Goal: Transaction & Acquisition: Purchase product/service

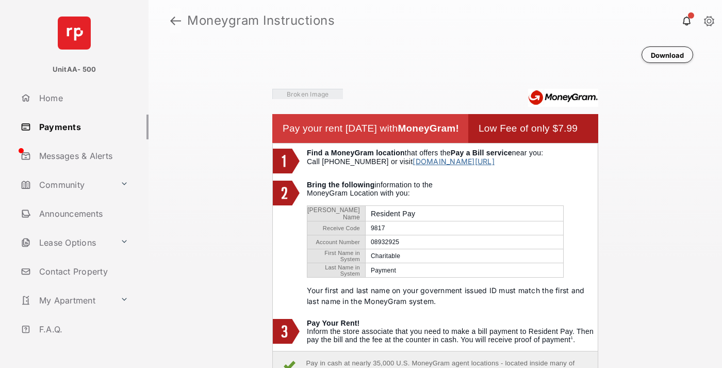
click at [175, 21] on link at bounding box center [175, 20] width 11 height 25
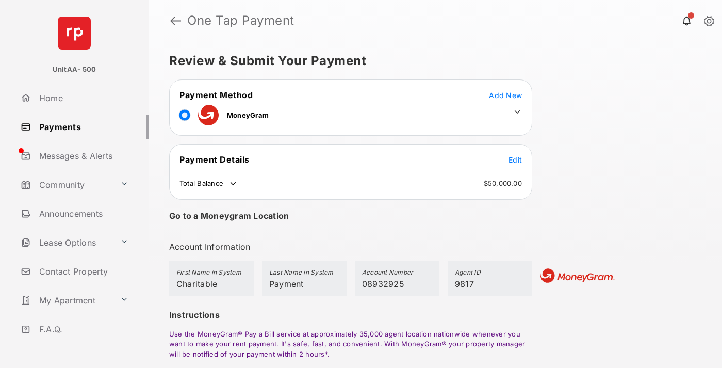
click at [515, 159] on span "Edit" at bounding box center [515, 159] width 13 height 9
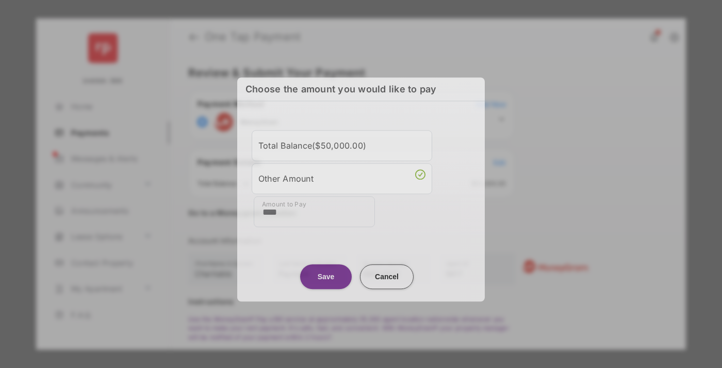
type input "****"
click at [326, 275] on button "Save" at bounding box center [326, 276] width 52 height 25
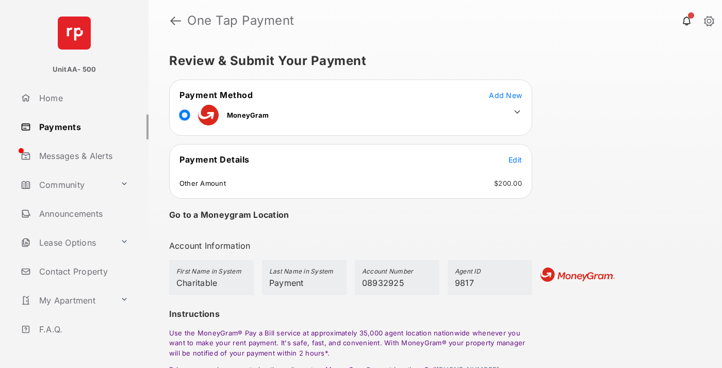
click at [517, 112] on icon at bounding box center [517, 111] width 9 height 9
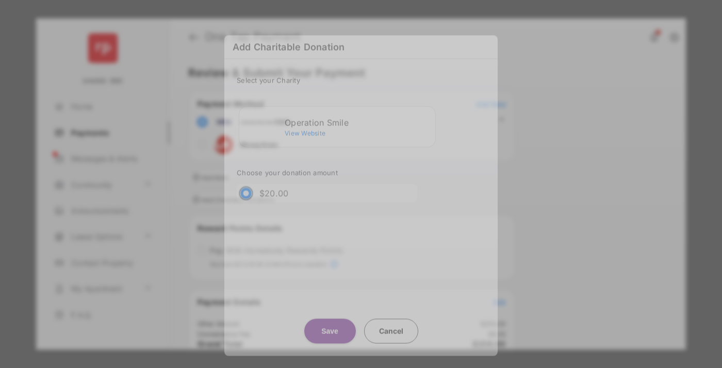
click at [358, 118] on div "Operation Smile" at bounding box center [358, 122] width 146 height 9
click at [330, 322] on button "Save" at bounding box center [330, 331] width 52 height 25
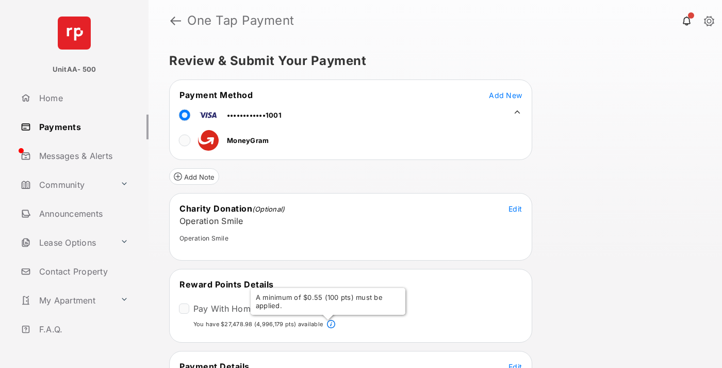
click at [515, 364] on span "Edit" at bounding box center [515, 366] width 13 height 9
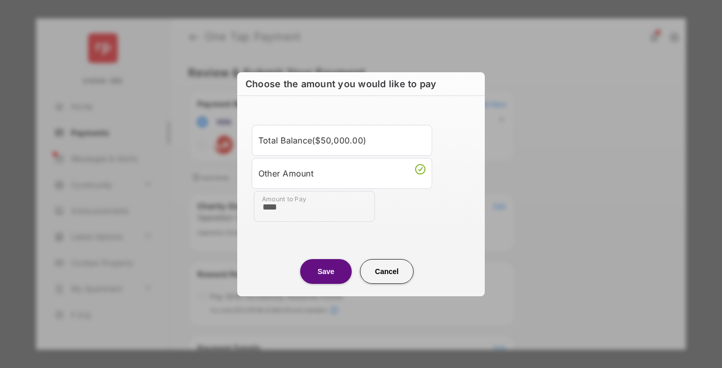
click at [326, 271] on button "Save" at bounding box center [326, 270] width 52 height 25
